Goal: Task Accomplishment & Management: Complete application form

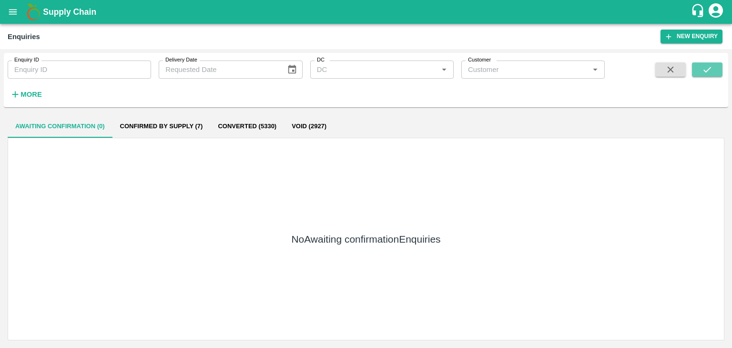
click at [716, 69] on button "submit" at bounding box center [707, 69] width 31 height 14
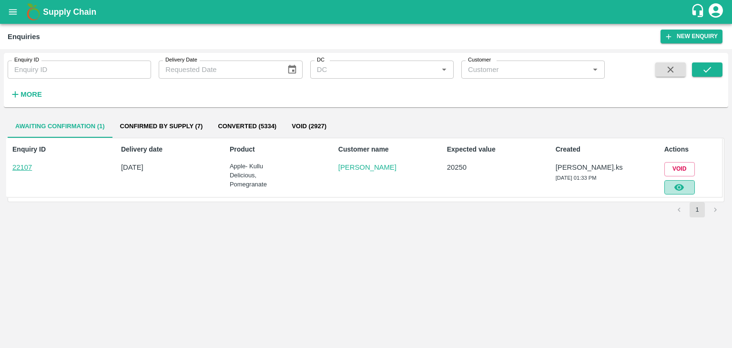
click at [681, 185] on icon "button" at bounding box center [680, 187] width 10 height 7
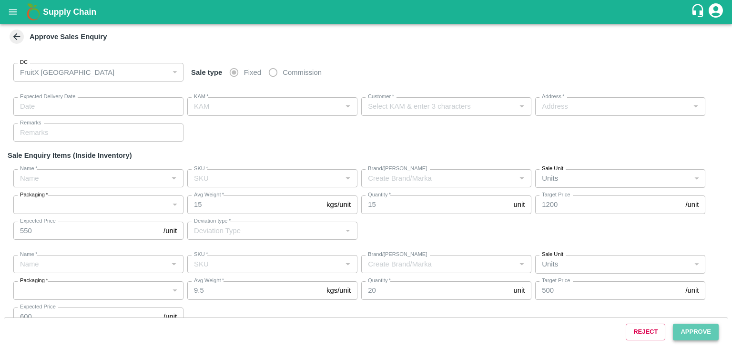
click at [689, 331] on button "Approve" at bounding box center [696, 332] width 46 height 17
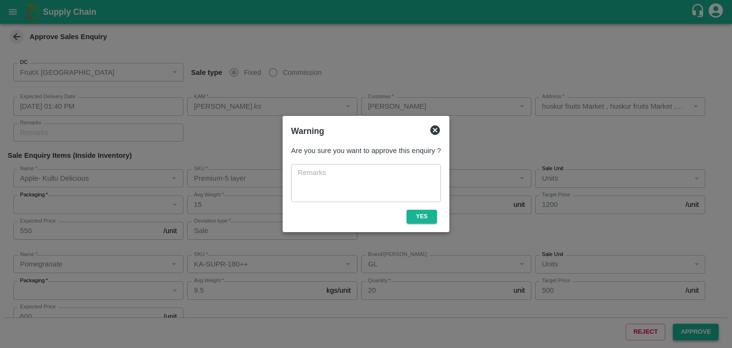
type input "[DATE] 01:40 PM"
type input "[PERSON_NAME].ks"
type input "[PERSON_NAME]"
type input "huskur fruits Market , huskur fruits Market , [GEOGRAPHIC_DATA], [GEOGRAPHIC_DA…"
type input "Apple- Kullu Delicious"
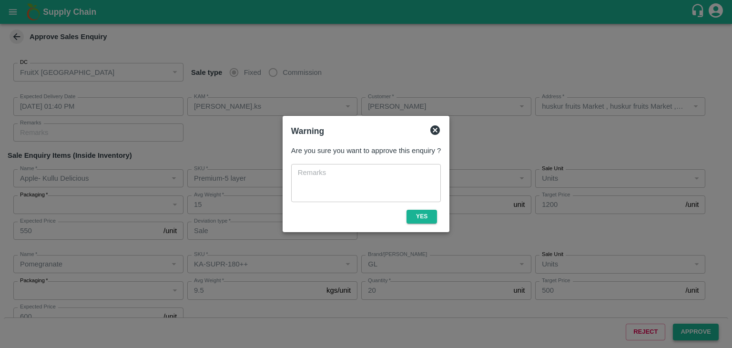
type input "Premium-5 layer"
type input "LP VGK1"
type input "Sale"
type input "Pomegranate"
type input "KA-SUPR-180++"
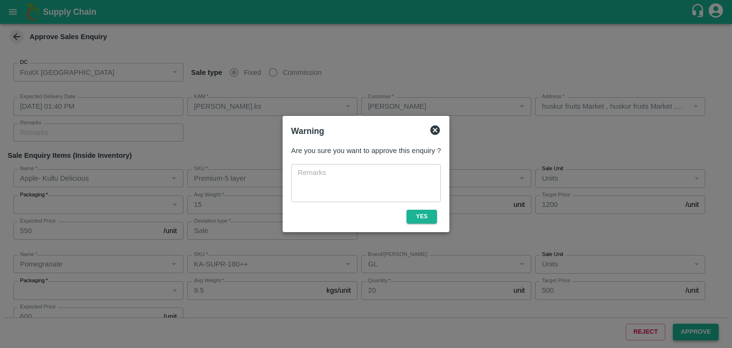
type input "GL"
click at [432, 218] on button "Yes" at bounding box center [422, 217] width 31 height 14
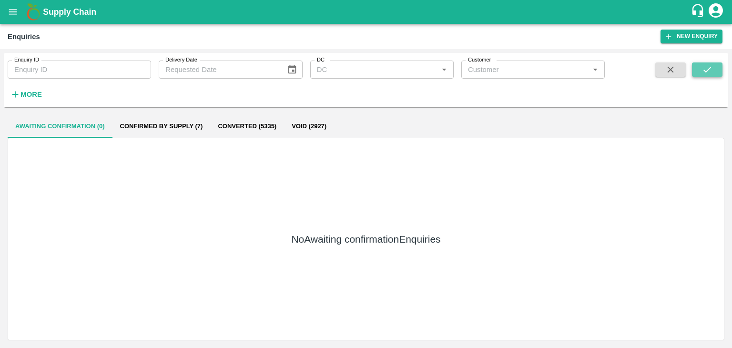
click at [702, 63] on button "submit" at bounding box center [707, 69] width 31 height 14
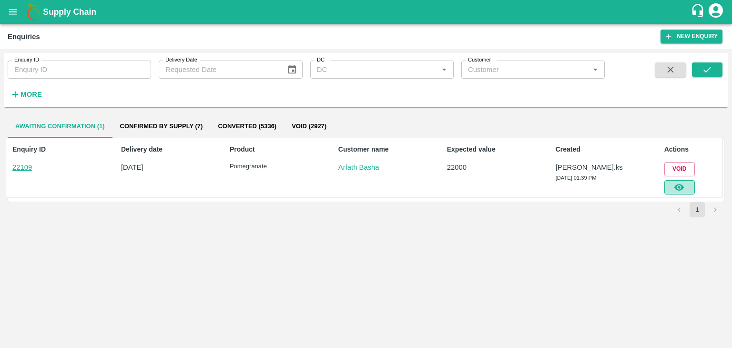
click at [676, 192] on button "button" at bounding box center [680, 187] width 31 height 14
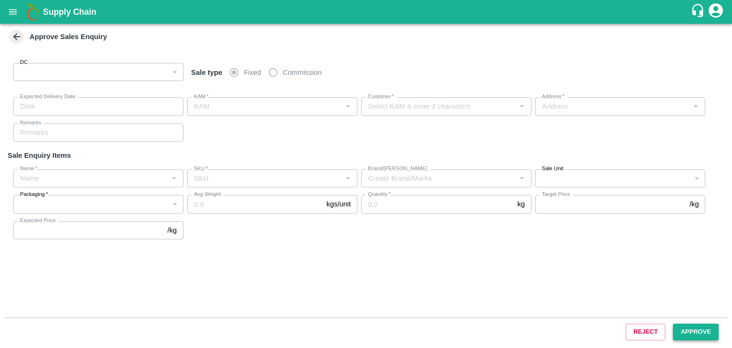
click at [680, 333] on button "Approve" at bounding box center [696, 332] width 46 height 17
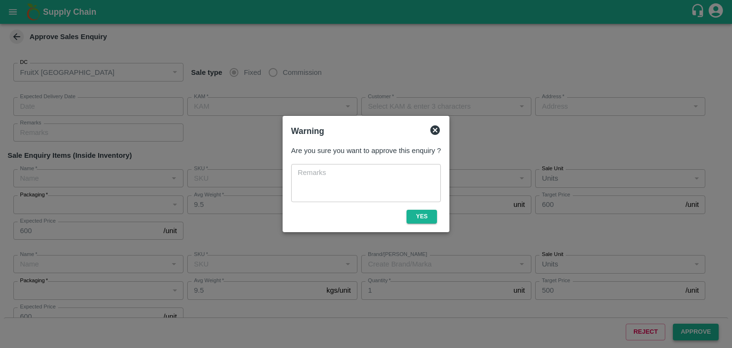
type input "147"
type input "[DATE] 01:45 PM"
type input "[PERSON_NAME].ks"
type input "Arfath Basha"
type input "electronics City, phase 1, [GEOGRAPHIC_DATA], [GEOGRAPHIC_DATA], [GEOGRAPHIC_DA…"
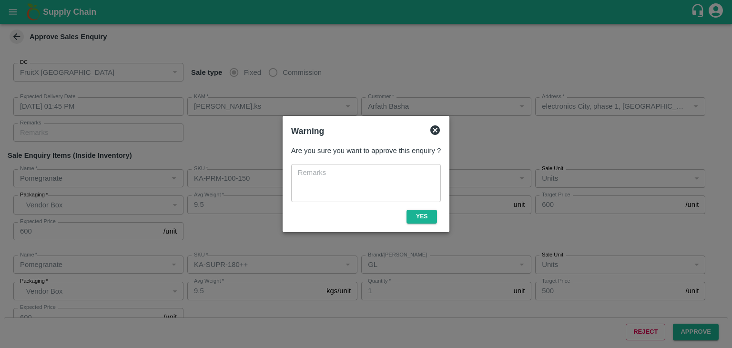
type input "Pomegranate"
type input "KA-PRM-100-150"
type input "GL"
type input "Pomegranate"
type input "KA-SUPR-180++"
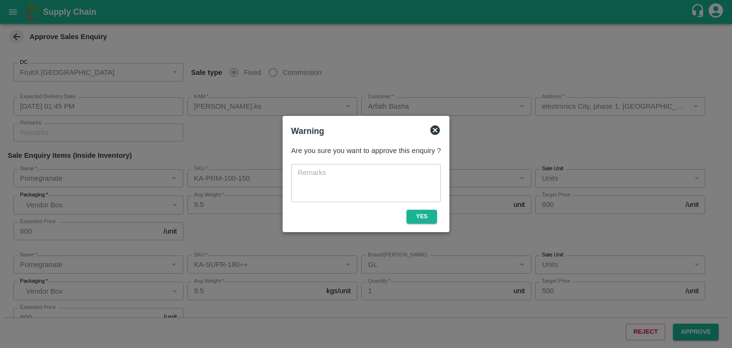
type input "GL"
type input "Pomegranate"
type input "KA-SUPR-100++"
type input "GL"
type input "Others"
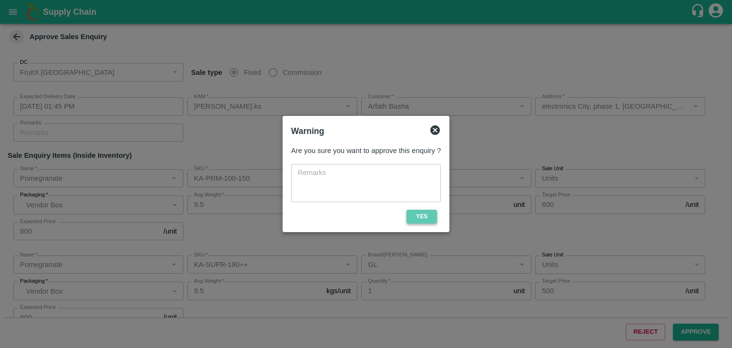
click at [415, 218] on button "Yes" at bounding box center [422, 217] width 31 height 14
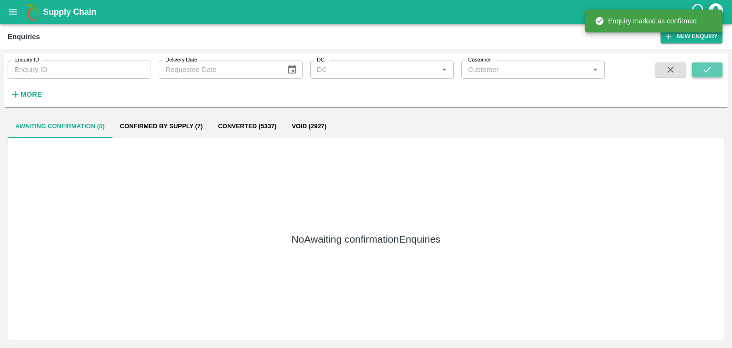
click at [706, 69] on icon "submit" at bounding box center [707, 69] width 10 height 10
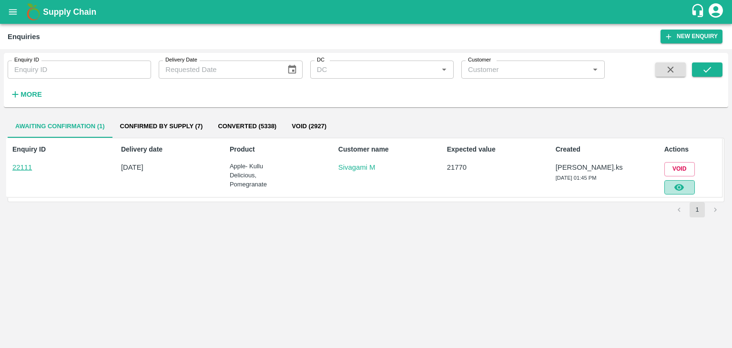
click at [679, 185] on icon "button" at bounding box center [680, 187] width 10 height 7
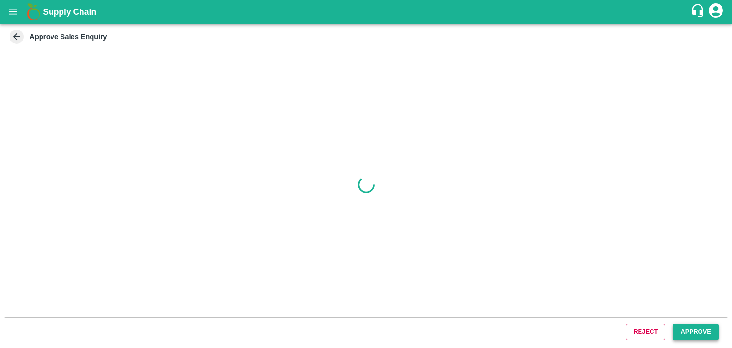
click at [698, 325] on button "Approve" at bounding box center [696, 332] width 46 height 17
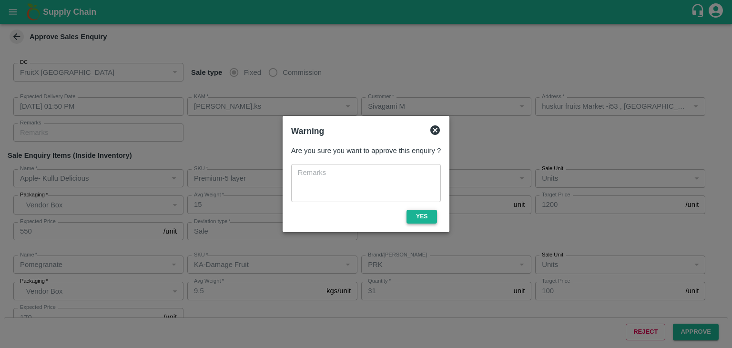
type input "[DATE] 01:50 PM"
type input "[PERSON_NAME].ks"
type input "Sivagami M"
type input "huskur fruits Market -i53 , [GEOGRAPHIC_DATA] , [GEOGRAPHIC_DATA], [GEOGRAPHIC_…"
type input "Apple- Kullu Delicious"
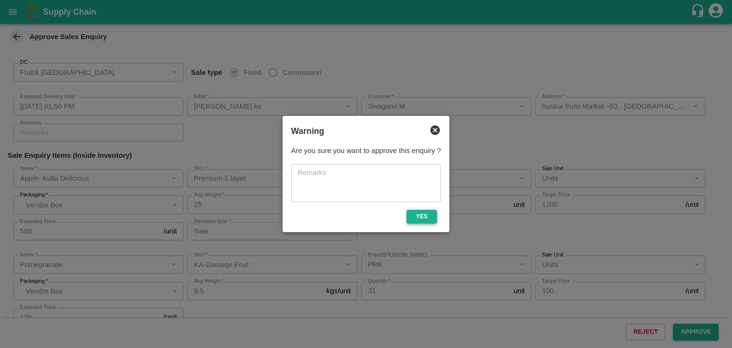
type input "Premium-5 layer"
type input "LP VGK1"
type input "Sale"
type input "Pomegranate"
type input "KA-Damage Fruit"
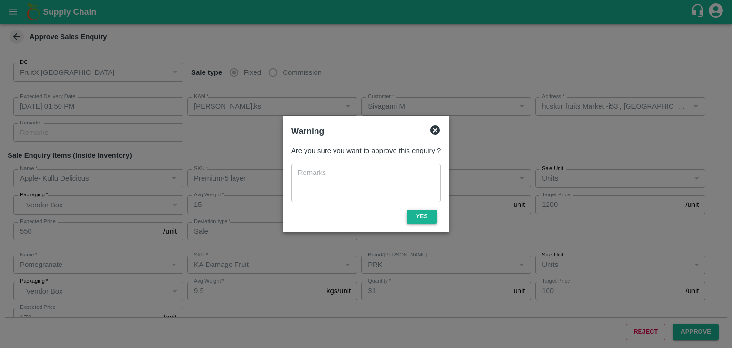
type input "PRK"
click at [426, 212] on button "Yes" at bounding box center [422, 217] width 31 height 14
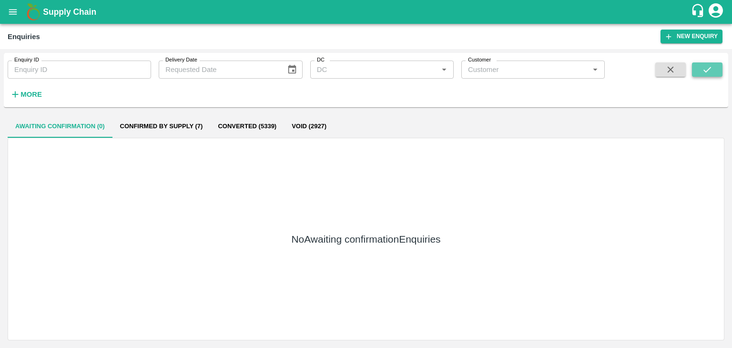
click at [702, 73] on icon "submit" at bounding box center [707, 69] width 10 height 10
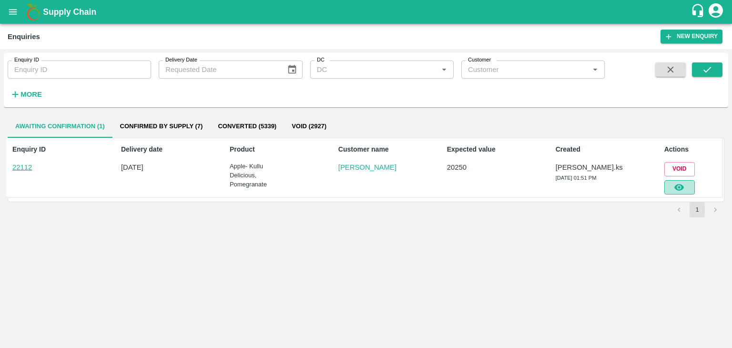
click at [679, 190] on icon "button" at bounding box center [680, 187] width 10 height 7
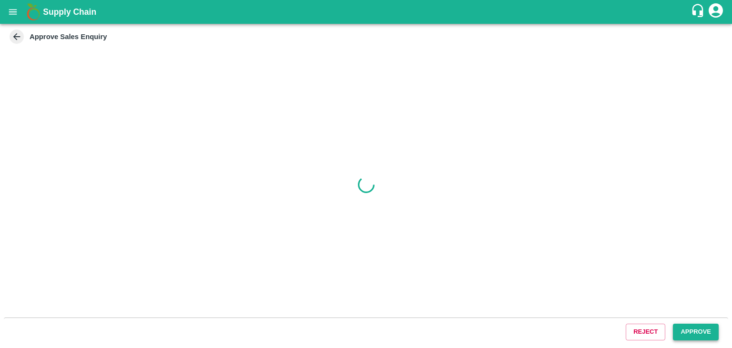
click at [689, 327] on button "Approve" at bounding box center [696, 332] width 46 height 17
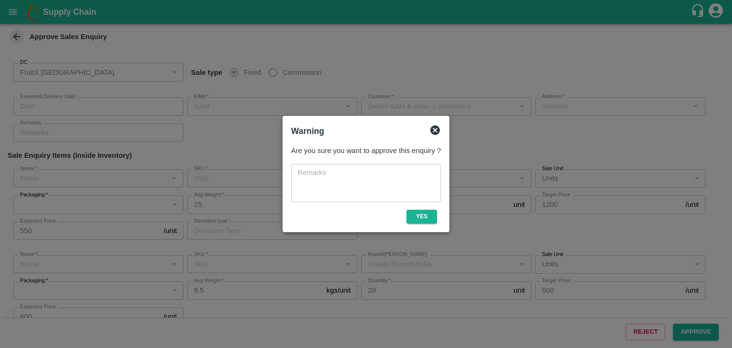
type input "[DATE] 01:55 PM"
type input "[PERSON_NAME].ks"
type input "[PERSON_NAME]"
type input "I53, huskur fruits Market , Huskur fruits Market , [GEOGRAPHIC_DATA] , [GEOGRAP…"
type input "Apple- Kullu Delicious"
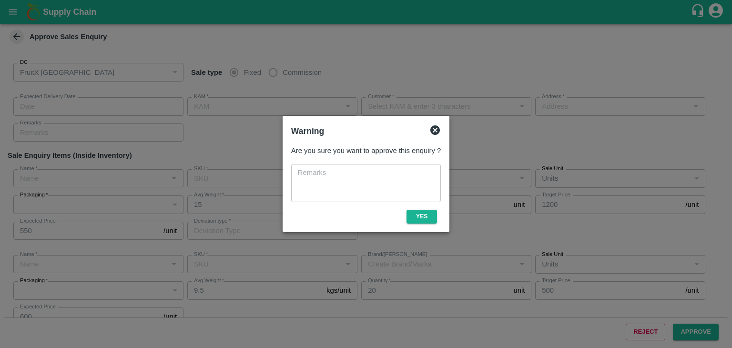
type input "Premium-5 layer"
type input "LP VGK1"
type input "Sale"
type input "Pomegranate"
type input "KA-SUPR-180++"
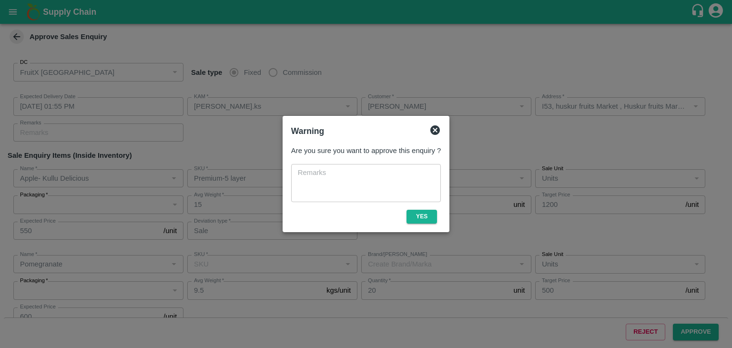
type input "GL"
click at [430, 219] on button "Yes" at bounding box center [422, 217] width 31 height 14
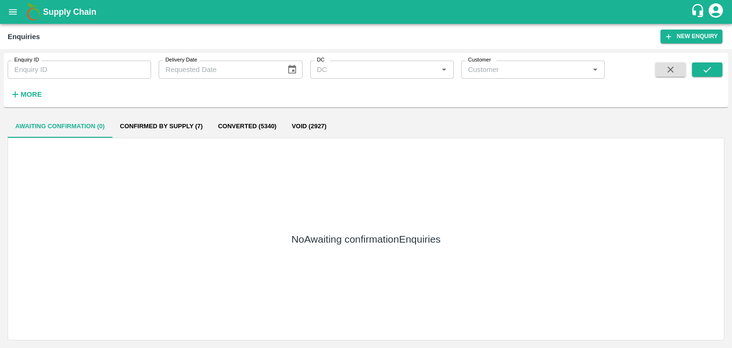
click at [725, 68] on div "Enquiry ID Enquiry ID Delivery Date Delivery Date DC DC   * Customer Customer  …" at bounding box center [366, 80] width 725 height 47
click at [719, 69] on button "submit" at bounding box center [707, 69] width 31 height 14
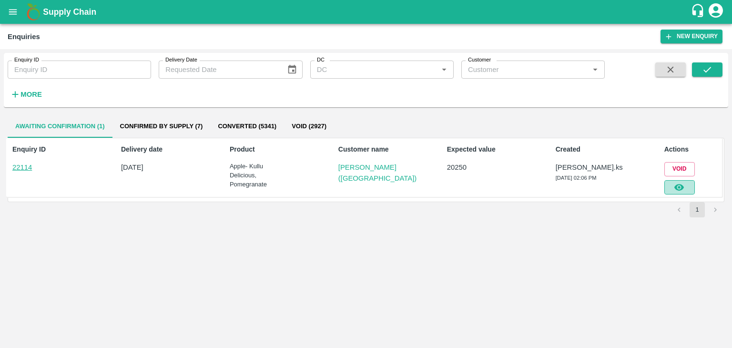
click at [672, 185] on button "button" at bounding box center [680, 187] width 31 height 14
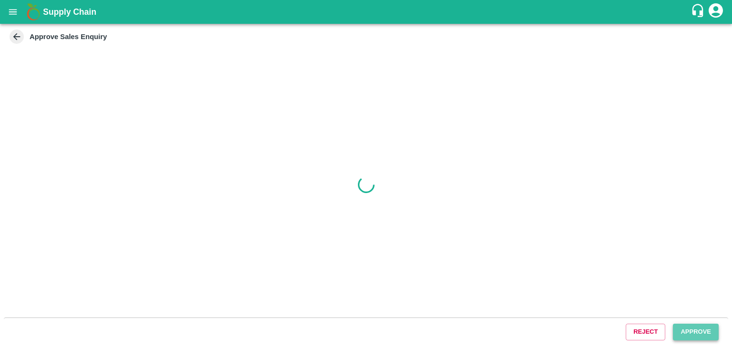
click at [689, 329] on button "Approve" at bounding box center [696, 332] width 46 height 17
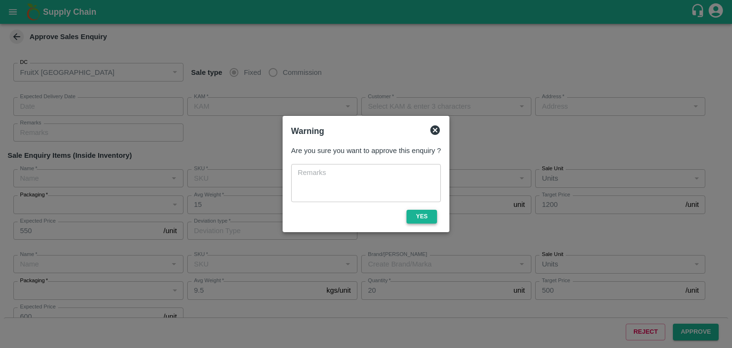
click at [420, 220] on button "Yes" at bounding box center [422, 217] width 31 height 14
type input "[DATE] 02:15 PM"
type input "[PERSON_NAME].ks"
type input "[PERSON_NAME] ([GEOGRAPHIC_DATA])"
type input "[STREET_ADDRESS]"
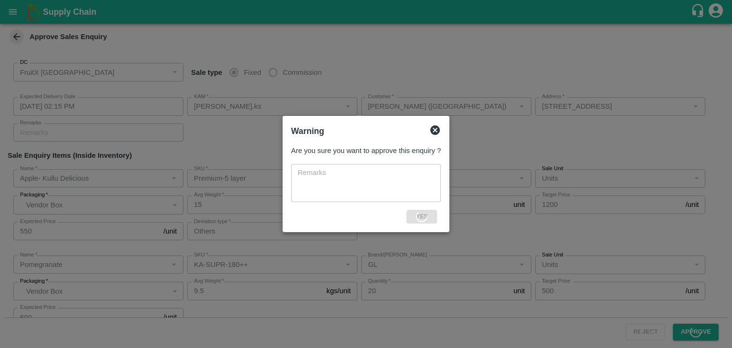
type input "Apple- Kullu Delicious"
type input "Premium-5 layer"
type input "LP VGK1"
type input "Others"
type input "Pomegranate"
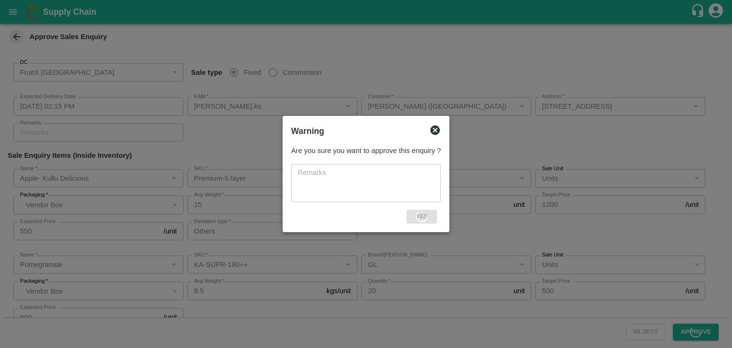
type input "KA-SUPR-180++"
type input "GL"
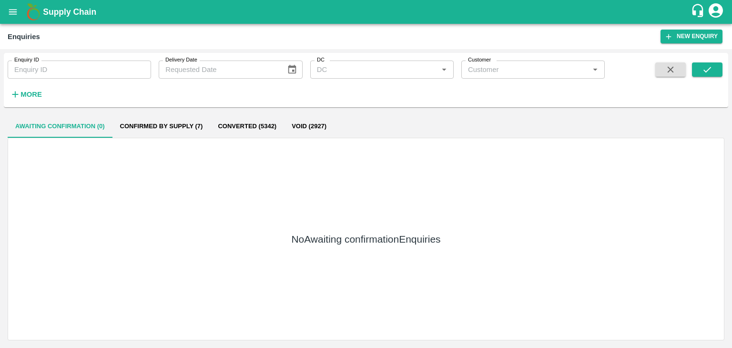
click at [705, 62] on div "Enquiry ID Enquiry ID Delivery Date Delivery Date DC DC   * Customer Customer  …" at bounding box center [366, 80] width 725 height 47
click at [704, 65] on icon "submit" at bounding box center [707, 69] width 10 height 10
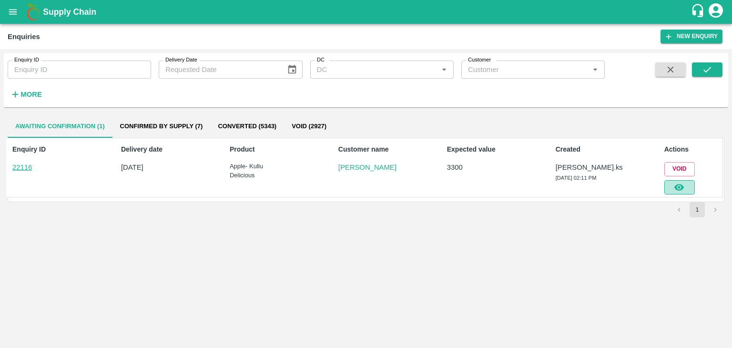
click at [688, 184] on button "button" at bounding box center [680, 187] width 31 height 14
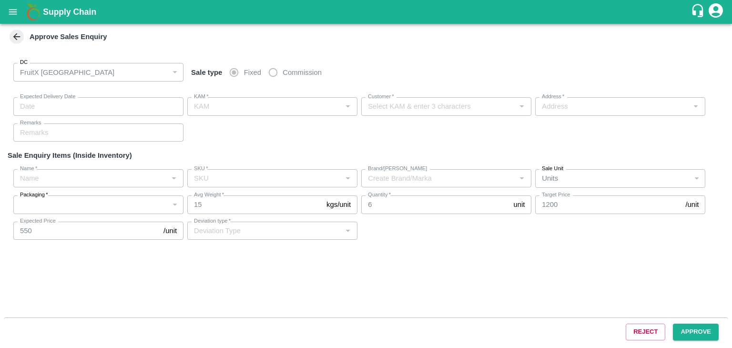
type input "[DATE] 02:15 PM"
type input "[PERSON_NAME].ks"
type input "[PERSON_NAME]"
type input "[STREET_ADDRESS]"
type input "Apple- Kullu Delicious"
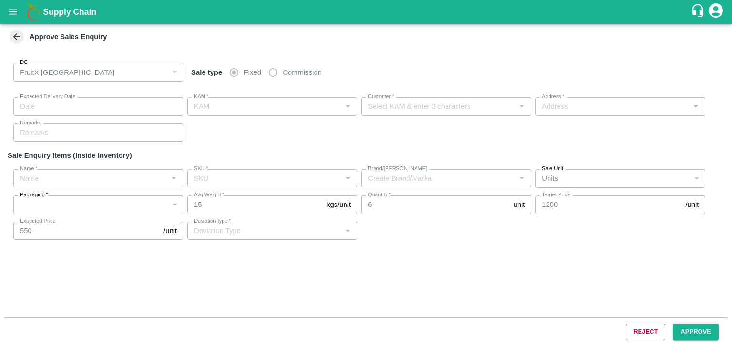
type input "Premium-5 layer"
type input "LP VGK1"
type input "Others"
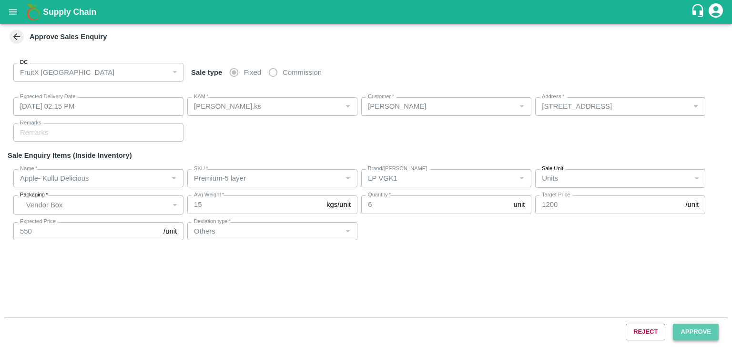
click at [706, 329] on button "Approve" at bounding box center [696, 332] width 46 height 17
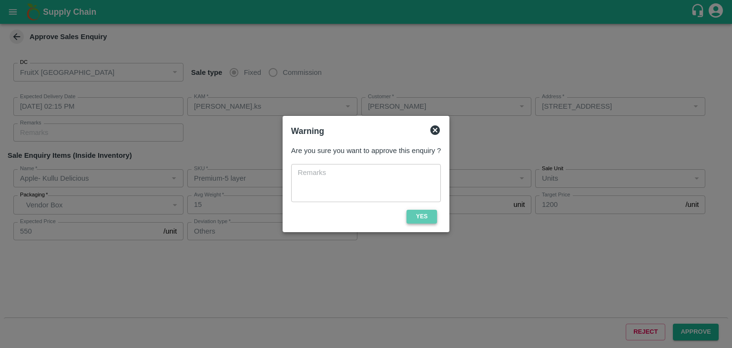
click at [420, 223] on button "Yes" at bounding box center [422, 217] width 31 height 14
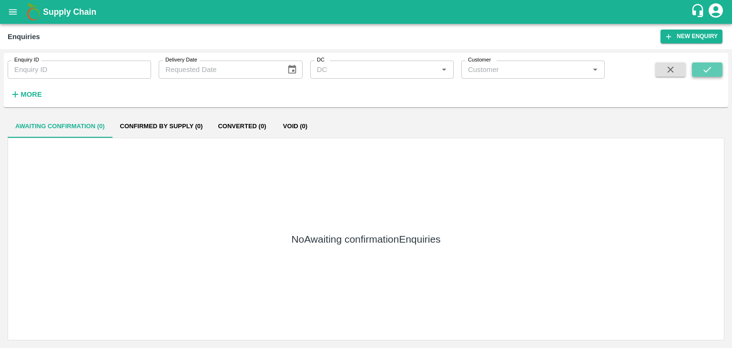
click at [696, 72] on button "submit" at bounding box center [707, 69] width 31 height 14
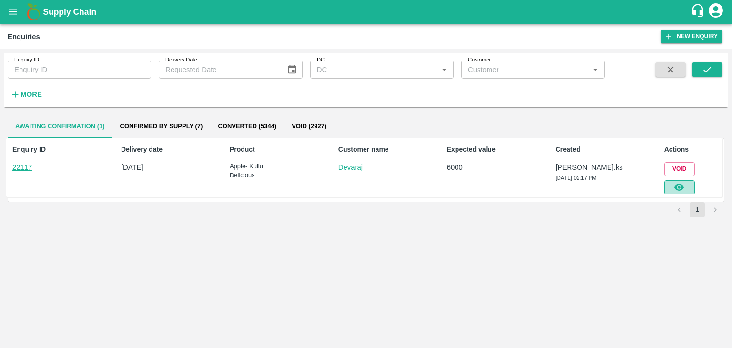
click at [681, 185] on icon "button" at bounding box center [680, 187] width 10 height 7
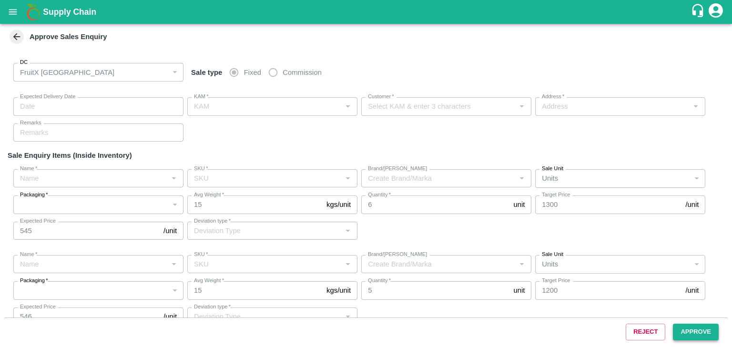
click at [704, 336] on button "Approve" at bounding box center [696, 332] width 46 height 17
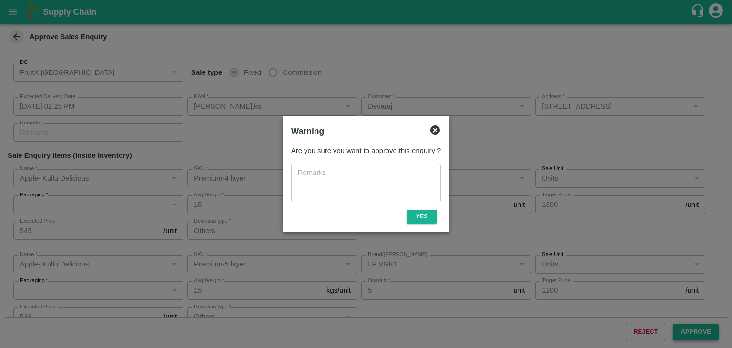
type input "[DATE] 02:25 PM"
type input "[PERSON_NAME].ks"
type input "Devaraj"
type input "[STREET_ADDRESS]"
type input "Apple- Kullu Delicious"
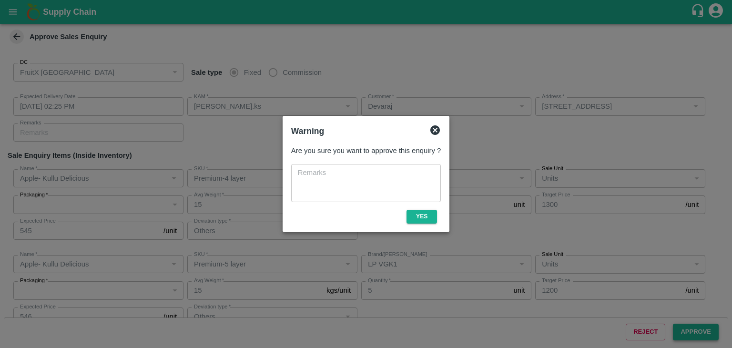
type input "Premium-4 layer"
type input "LP VGK1"
type input "Others"
type input "Apple- Kullu Delicious"
type input "Premium-5 layer"
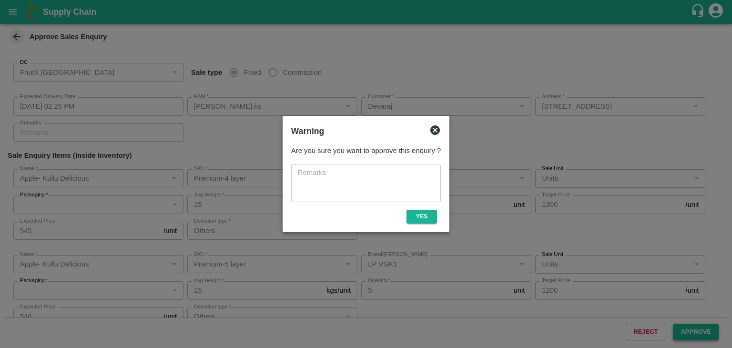
type input "LP VGK1"
type input "Others"
click at [420, 214] on button "Yes" at bounding box center [422, 217] width 31 height 14
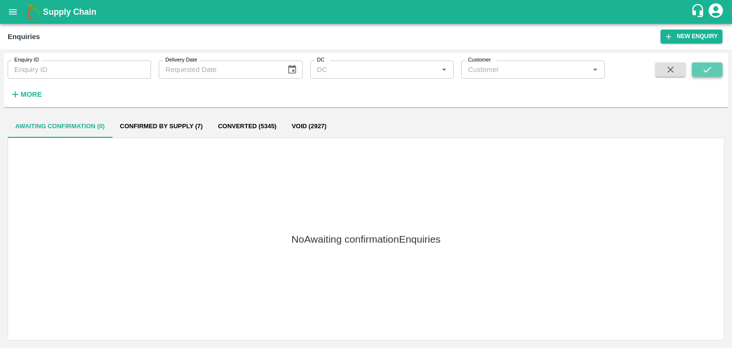
click at [713, 64] on button "submit" at bounding box center [707, 69] width 31 height 14
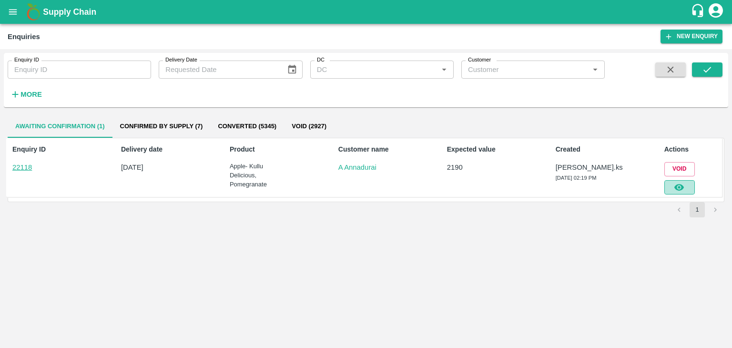
click at [679, 183] on icon "button" at bounding box center [679, 187] width 10 height 10
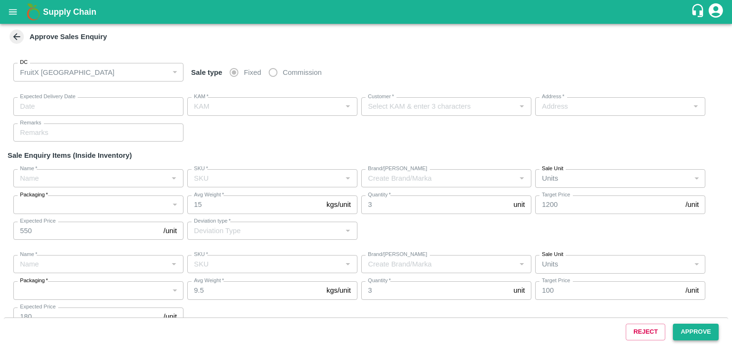
click at [704, 335] on div "Reject Approve" at bounding box center [366, 332] width 725 height 29
click at [704, 335] on button "Approve" at bounding box center [696, 332] width 46 height 17
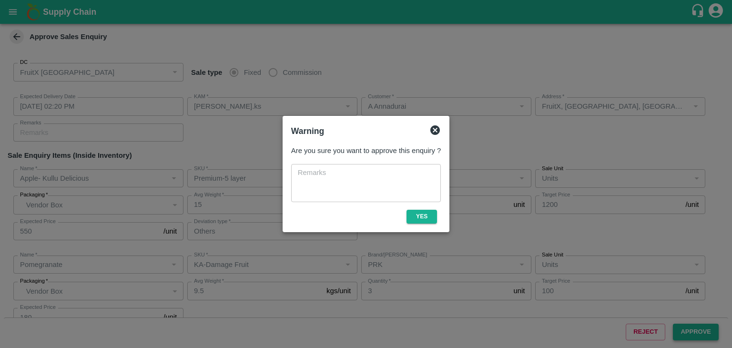
type input "[DATE] 02:20 PM"
type input "[PERSON_NAME].ks"
type input "A Annadurai"
type input "FruitX, [GEOGRAPHIC_DATA], [GEOGRAPHIC_DATA] Urban, [GEOGRAPHIC_DATA]"
type input "Apple- Kullu Delicious"
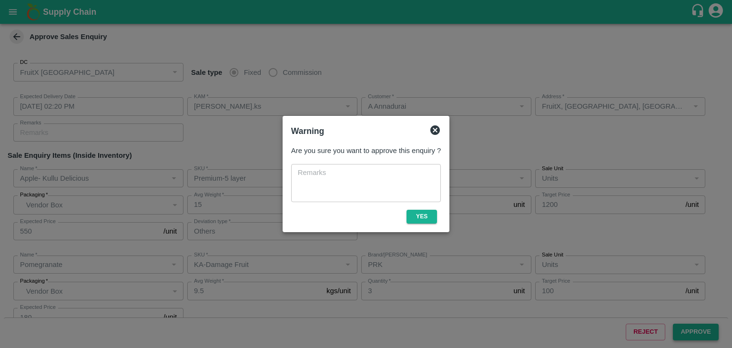
type input "Premium-5 layer"
type input "LP VGK1"
type input "Others"
type input "Pomegranate"
type input "KA-Damage Fruit"
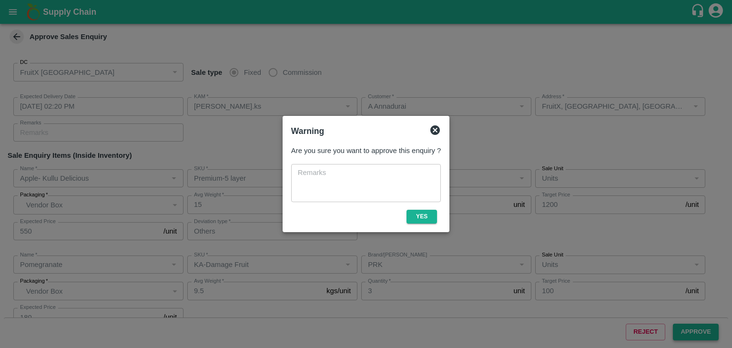
type input "PRK"
click at [417, 216] on button "Yes" at bounding box center [422, 217] width 31 height 14
